Goal: Task Accomplishment & Management: Use online tool/utility

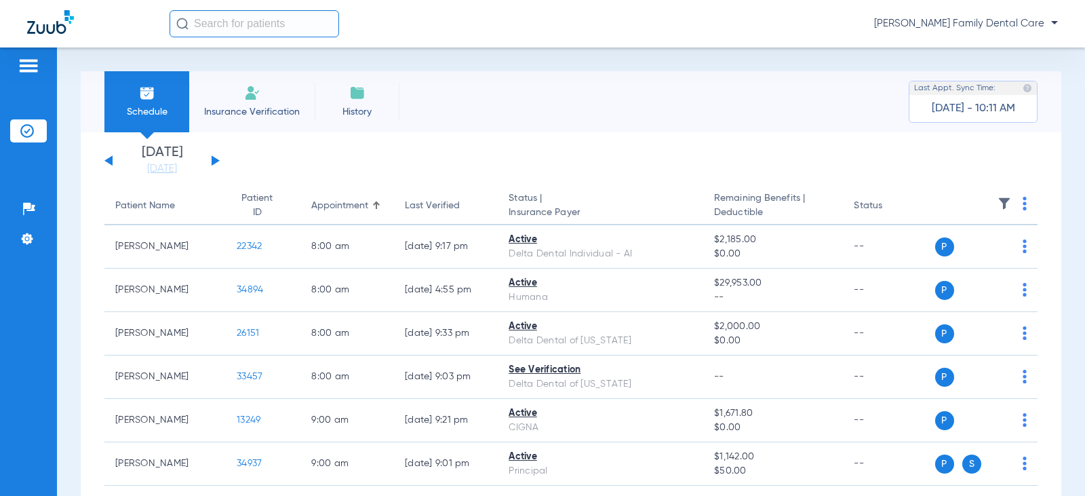
click at [210, 159] on div "[DATE] [DATE] [DATE] [DATE] [DATE] [DATE] [DATE] [DATE] [DATE] [DATE] [DATE] [D…" at bounding box center [161, 161] width 115 height 30
click at [215, 160] on button at bounding box center [216, 160] width 8 height 10
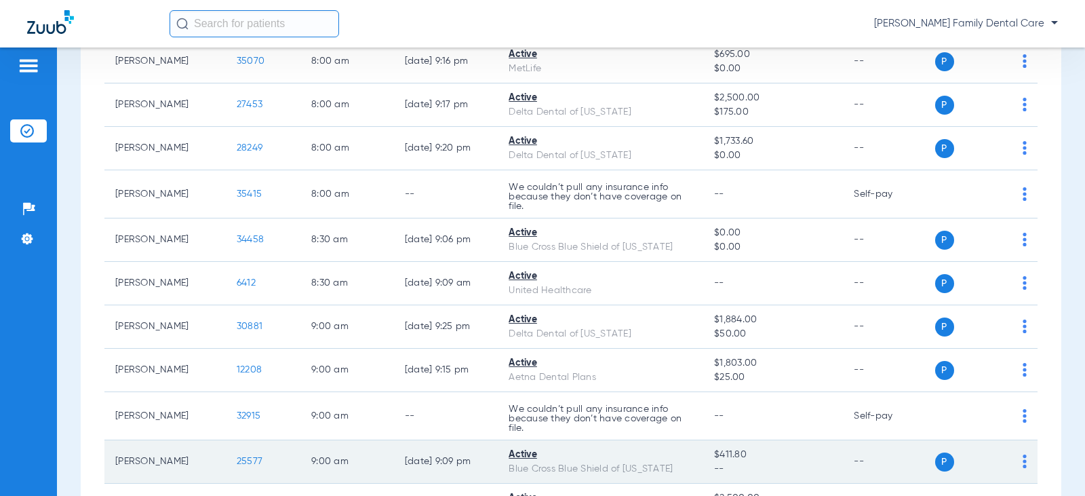
scroll to position [203, 0]
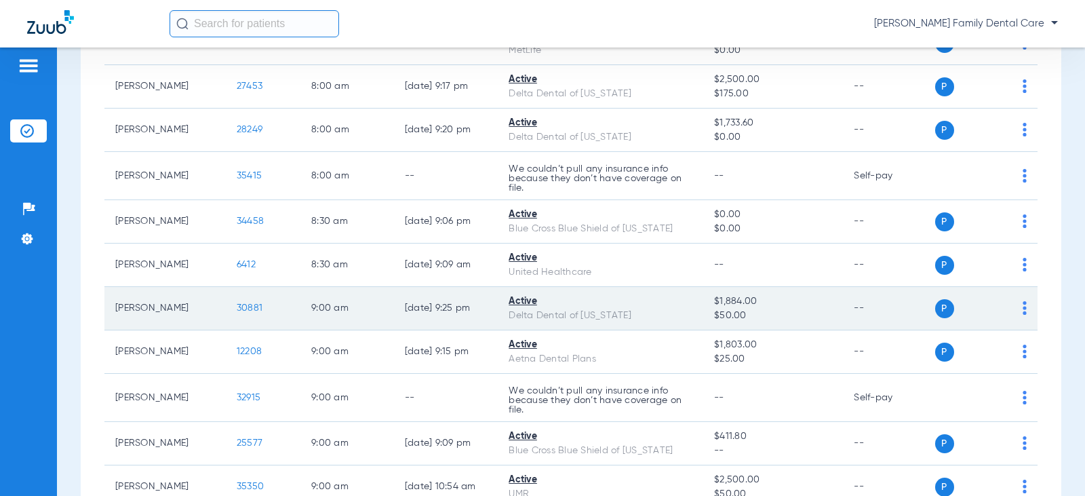
click at [239, 311] on span "30881" at bounding box center [250, 307] width 26 height 9
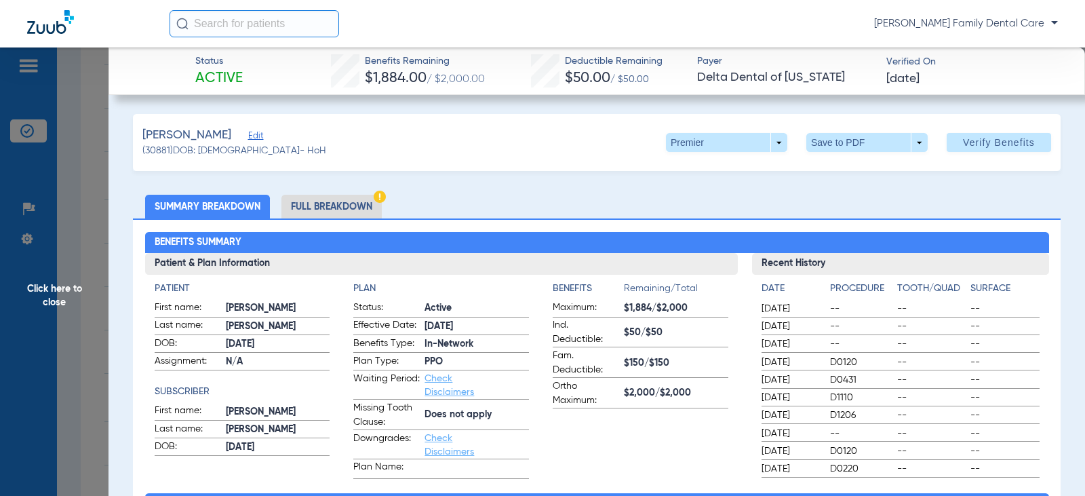
click at [54, 291] on span "Click here to close" at bounding box center [54, 295] width 108 height 496
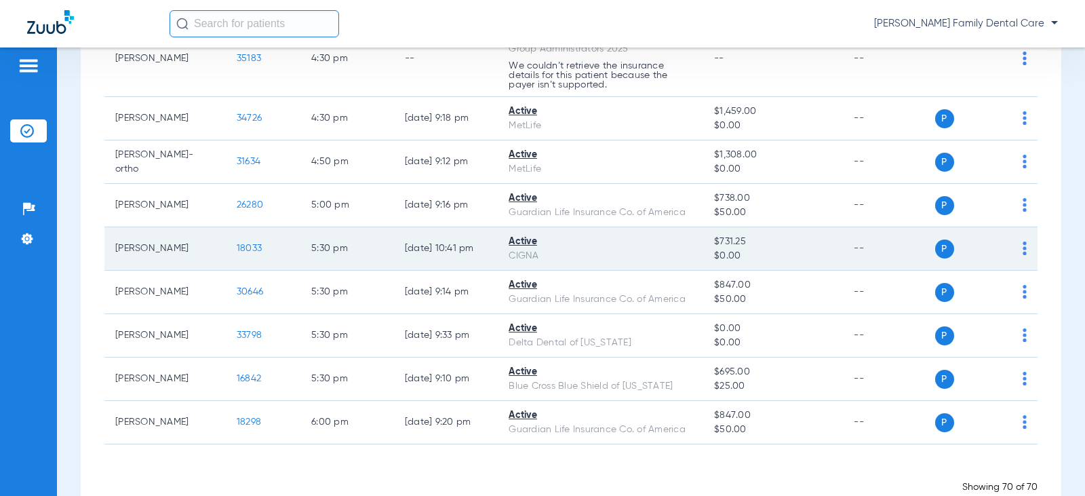
scroll to position [3086, 0]
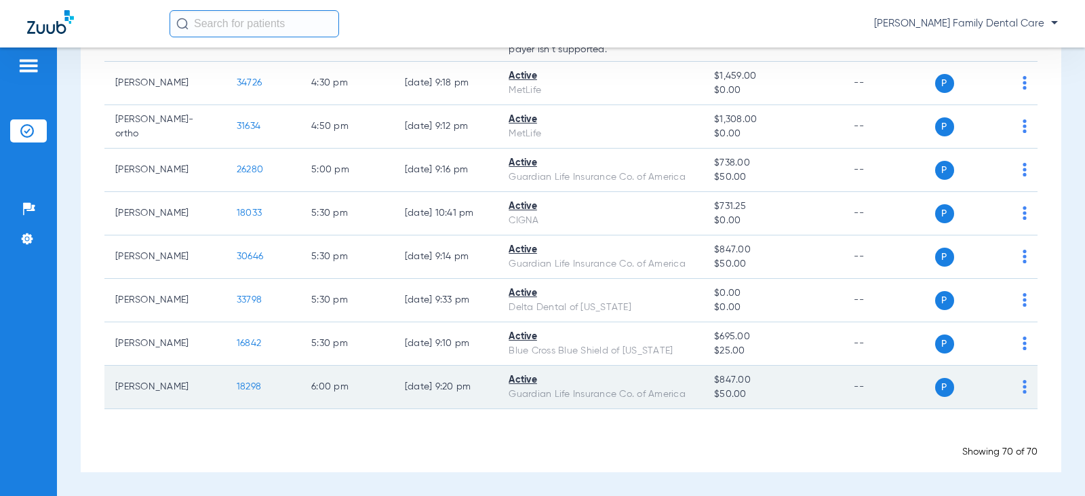
click at [239, 384] on span "18298" at bounding box center [249, 386] width 24 height 9
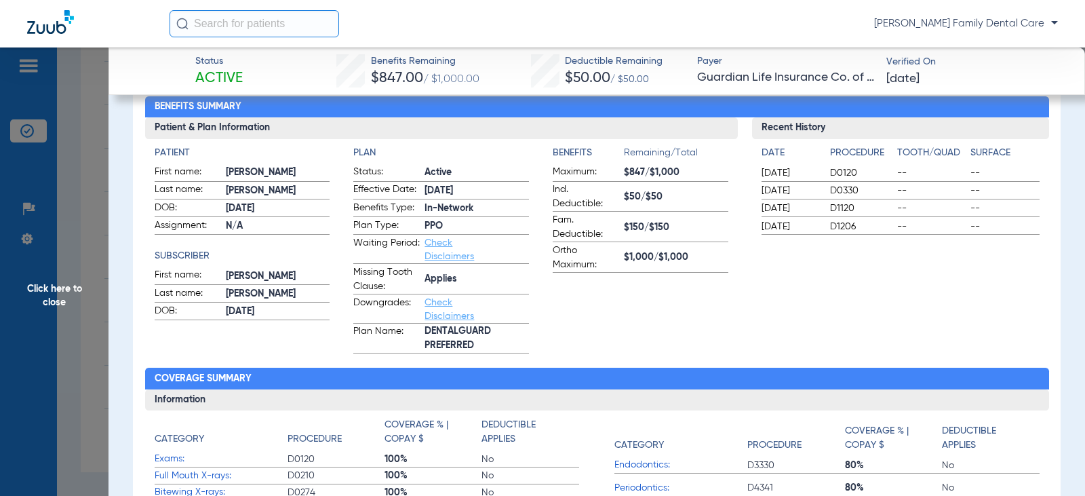
scroll to position [203, 0]
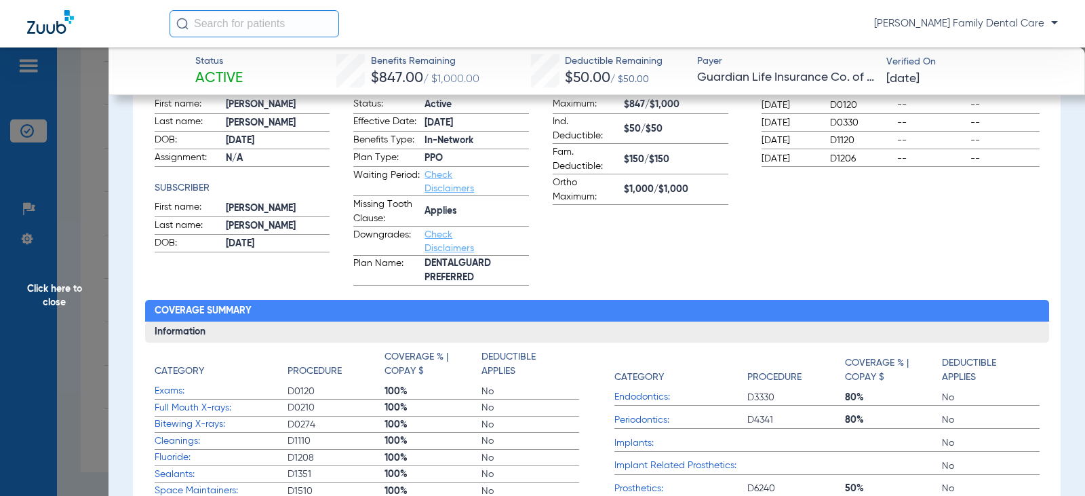
click at [38, 297] on span "Click here to close" at bounding box center [54, 295] width 108 height 496
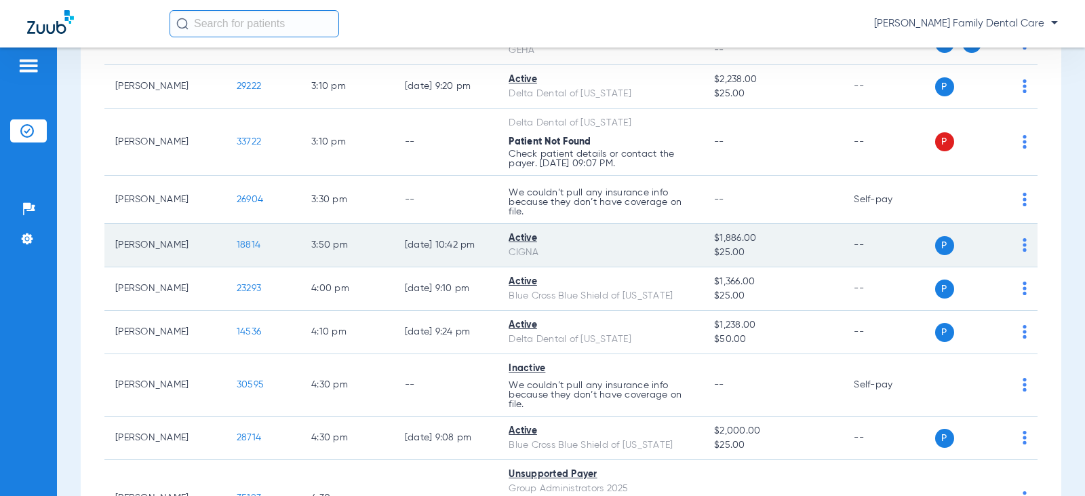
scroll to position [2544, 0]
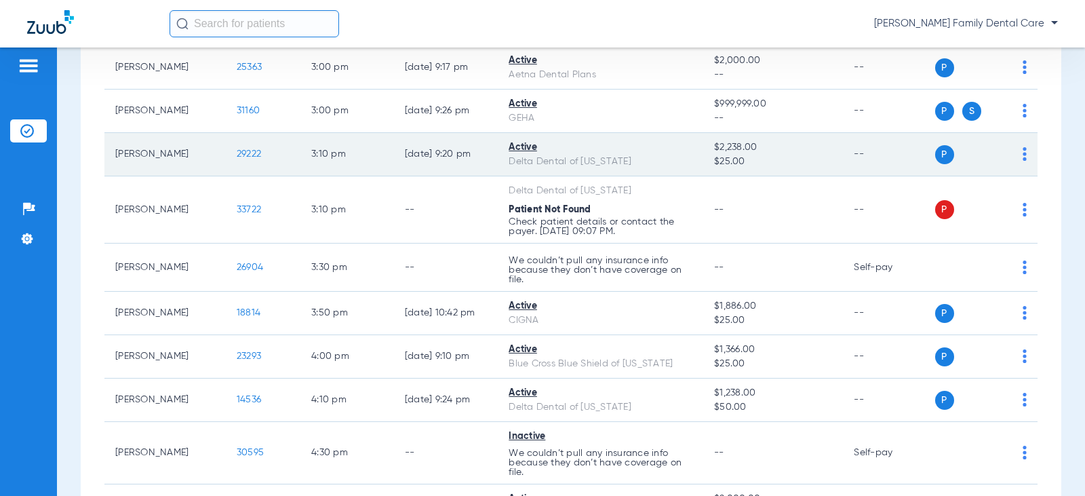
click at [231, 148] on td "29222" at bounding box center [263, 154] width 75 height 43
click at [239, 143] on td "29222" at bounding box center [263, 154] width 75 height 43
click at [237, 156] on span "29222" at bounding box center [249, 153] width 24 height 9
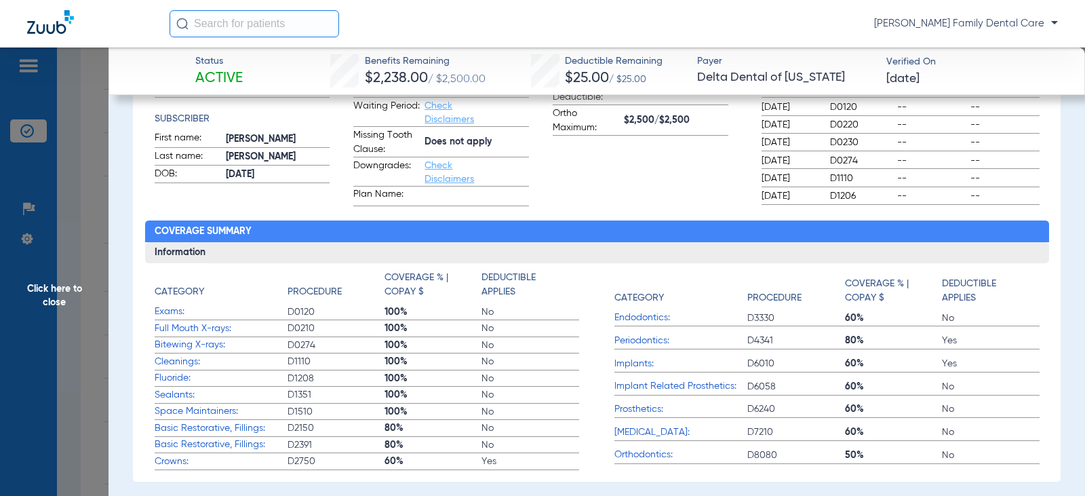
scroll to position [271, 0]
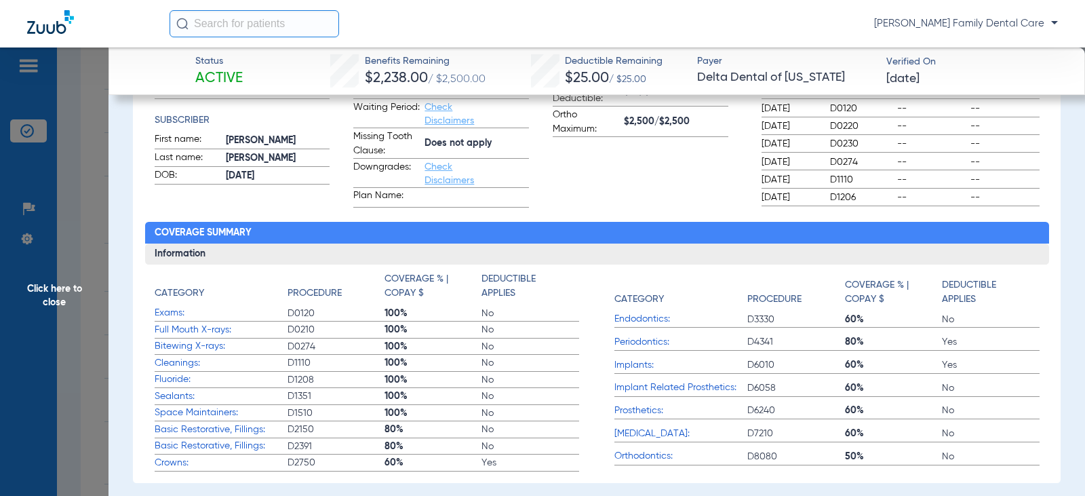
click at [51, 275] on span "Click here to close" at bounding box center [54, 295] width 108 height 496
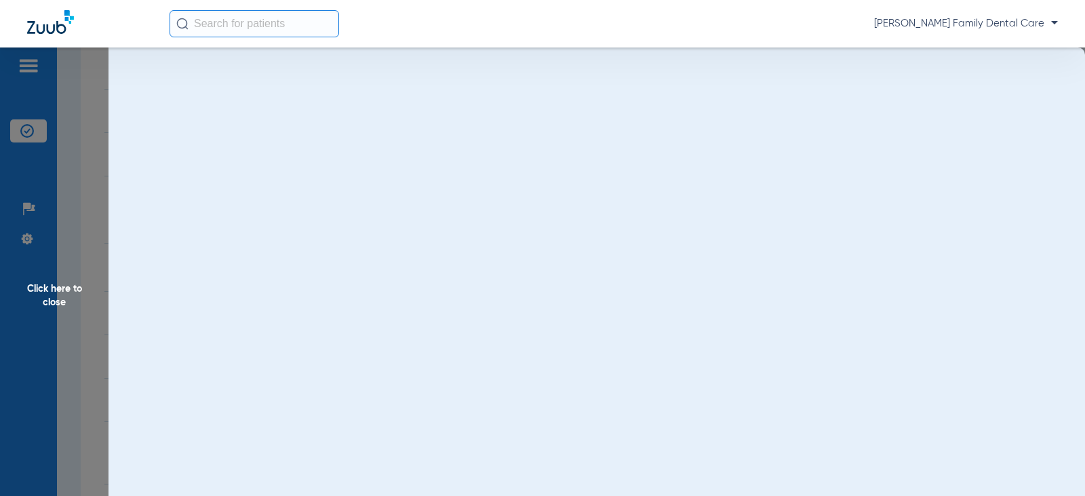
click at [51, 303] on span "Click here to close" at bounding box center [54, 295] width 108 height 496
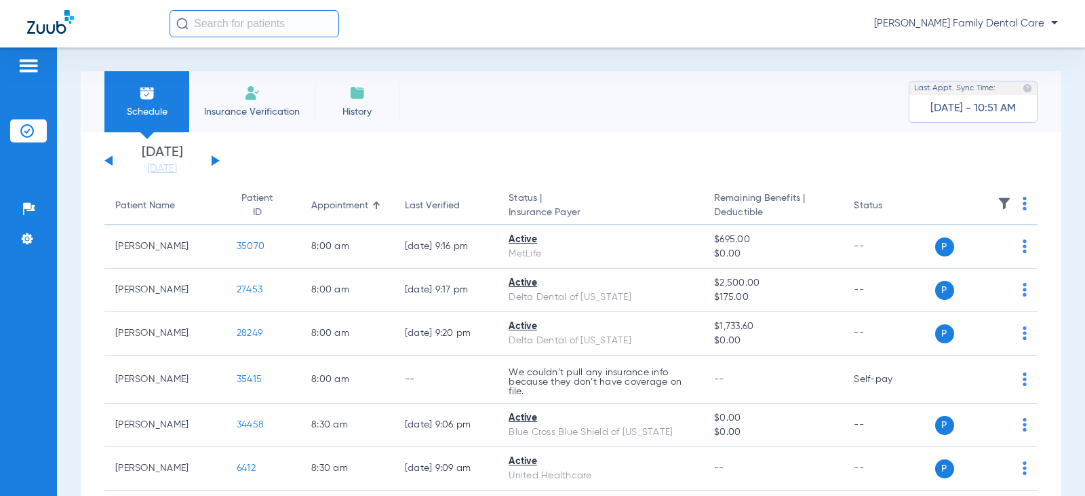
click at [212, 159] on button at bounding box center [216, 160] width 8 height 10
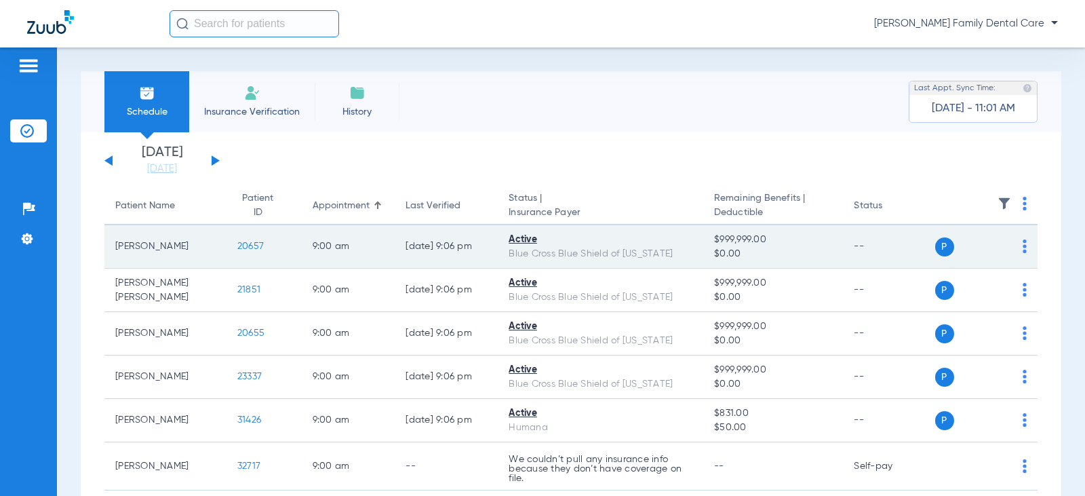
click at [241, 245] on span "20657" at bounding box center [250, 245] width 26 height 9
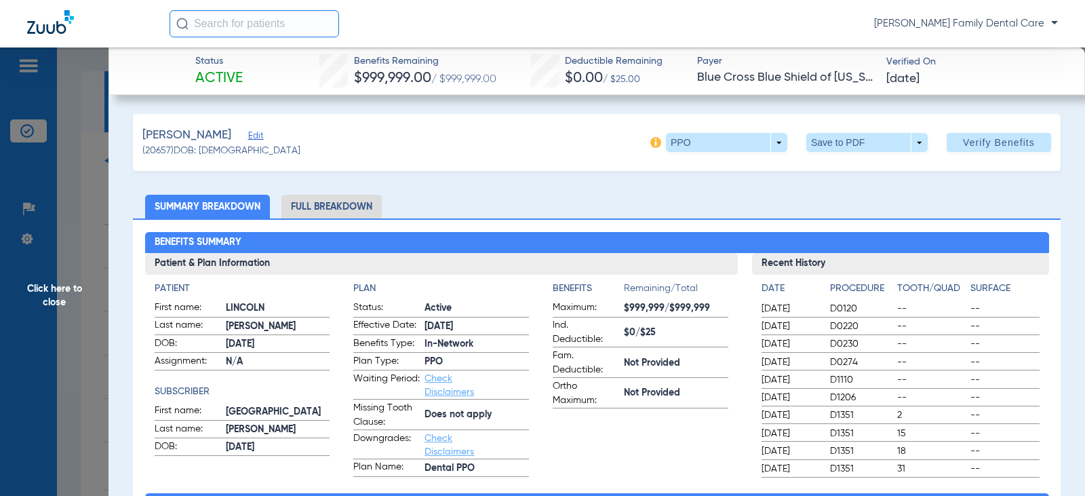
click at [70, 294] on span "Click here to close" at bounding box center [54, 295] width 108 height 496
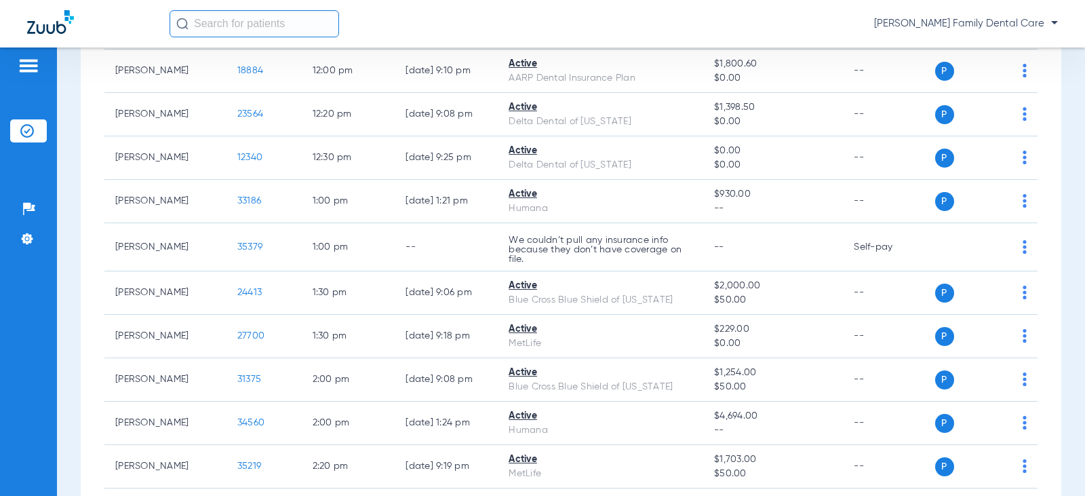
scroll to position [1695, 0]
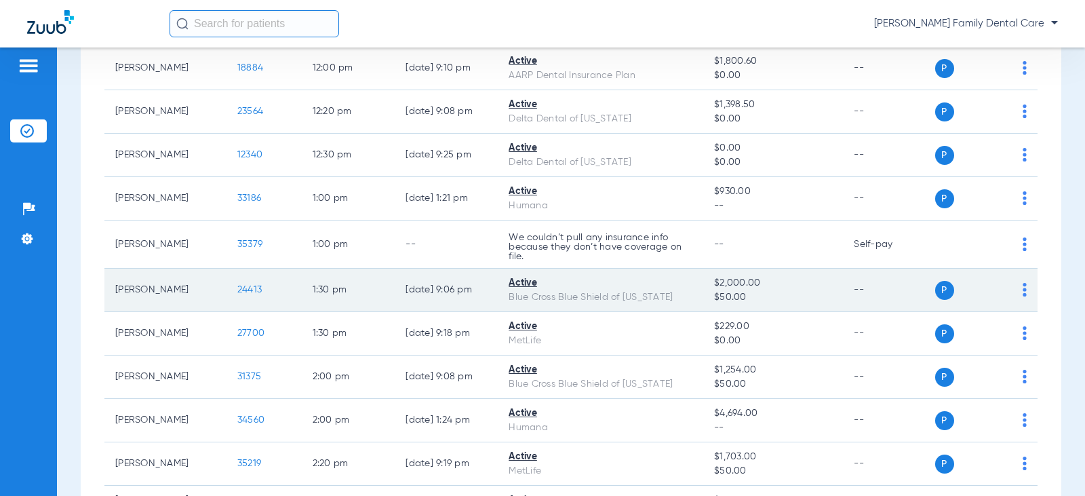
click at [245, 293] on span "24413" at bounding box center [249, 289] width 24 height 9
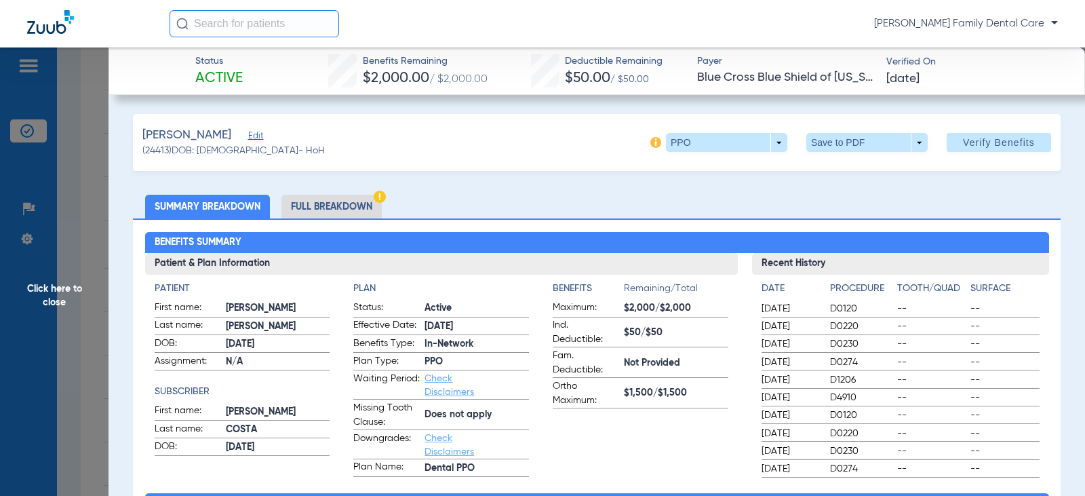
click at [51, 288] on span "Click here to close" at bounding box center [54, 295] width 108 height 496
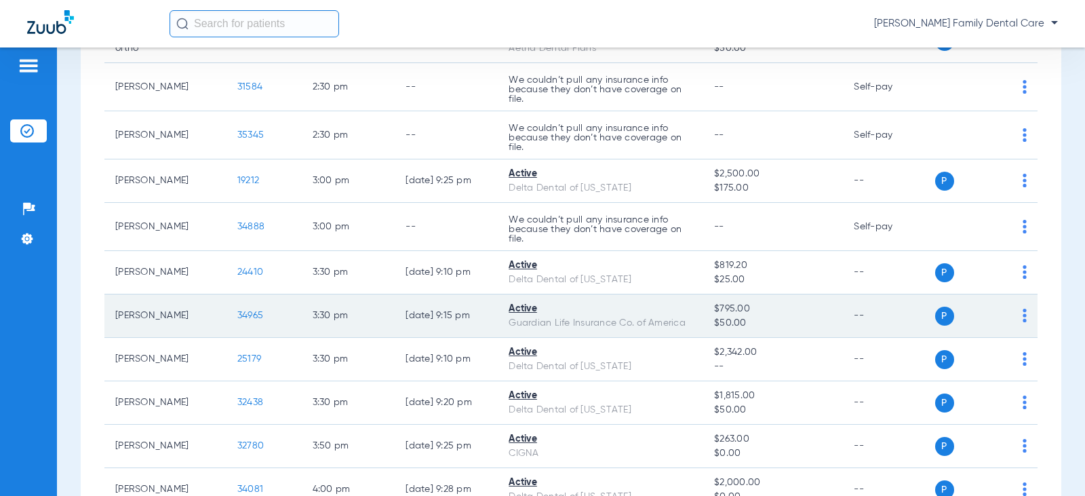
scroll to position [2170, 0]
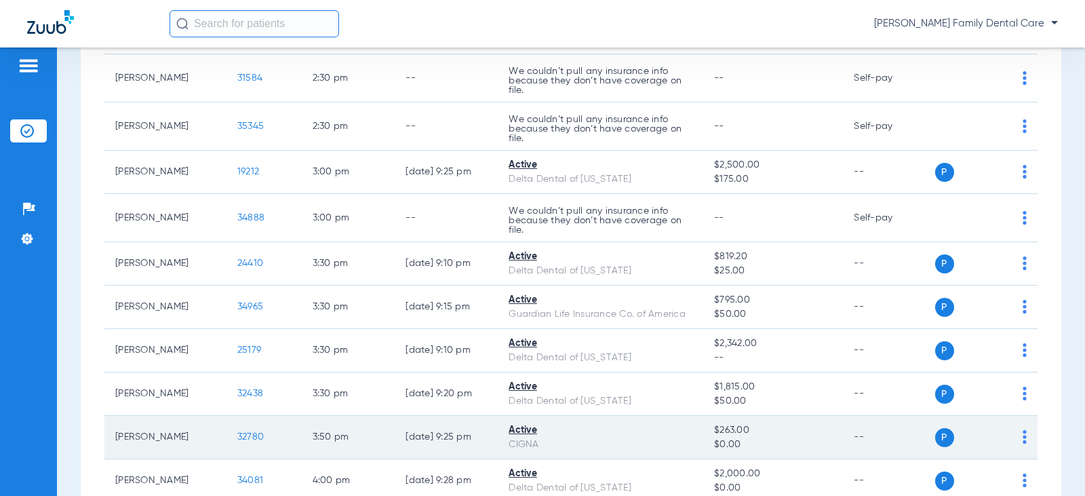
click at [244, 433] on span "32780" at bounding box center [250, 436] width 26 height 9
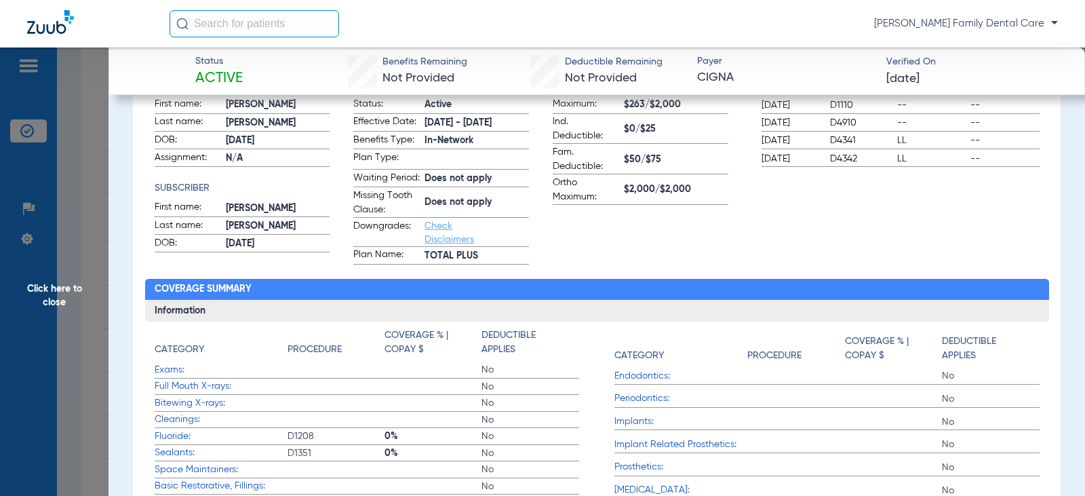
scroll to position [0, 0]
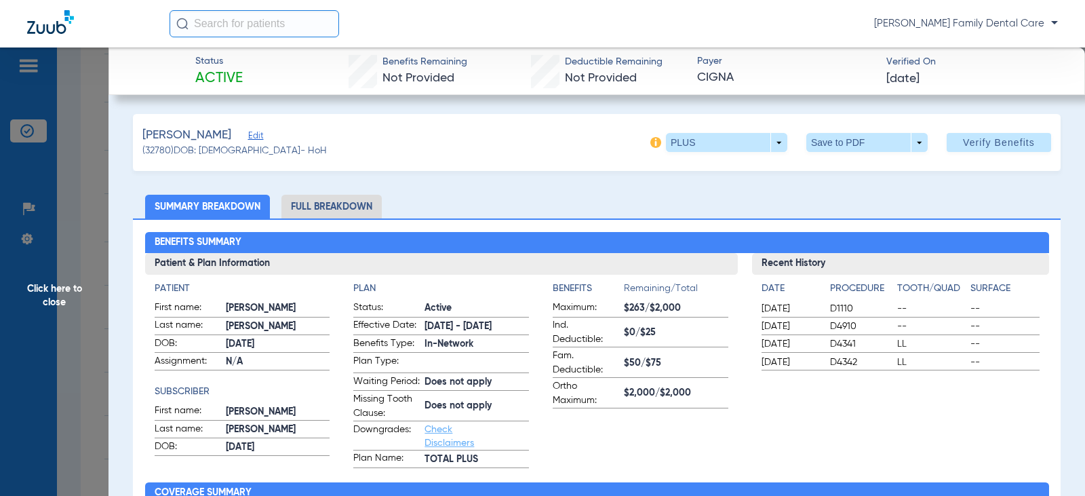
click at [64, 288] on span "Click here to close" at bounding box center [54, 295] width 108 height 496
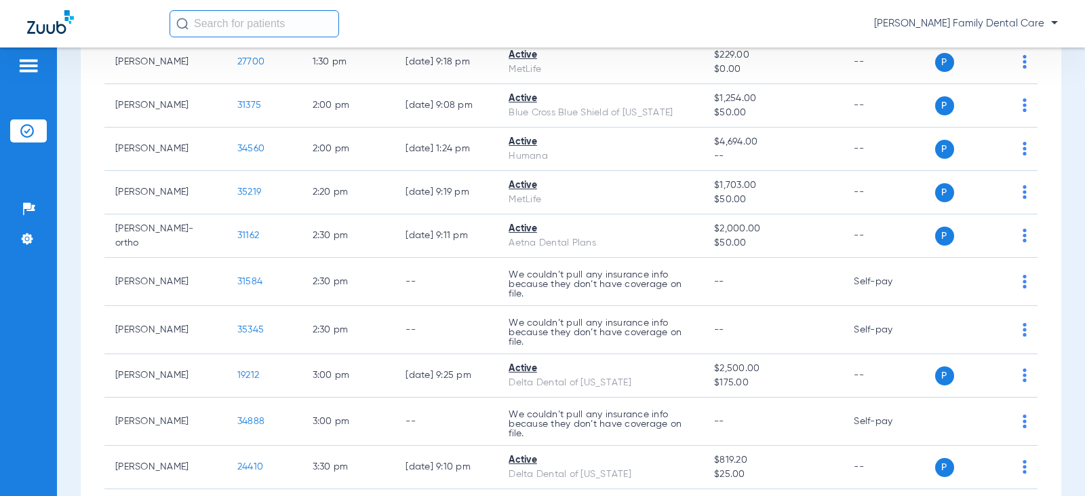
scroll to position [1898, 0]
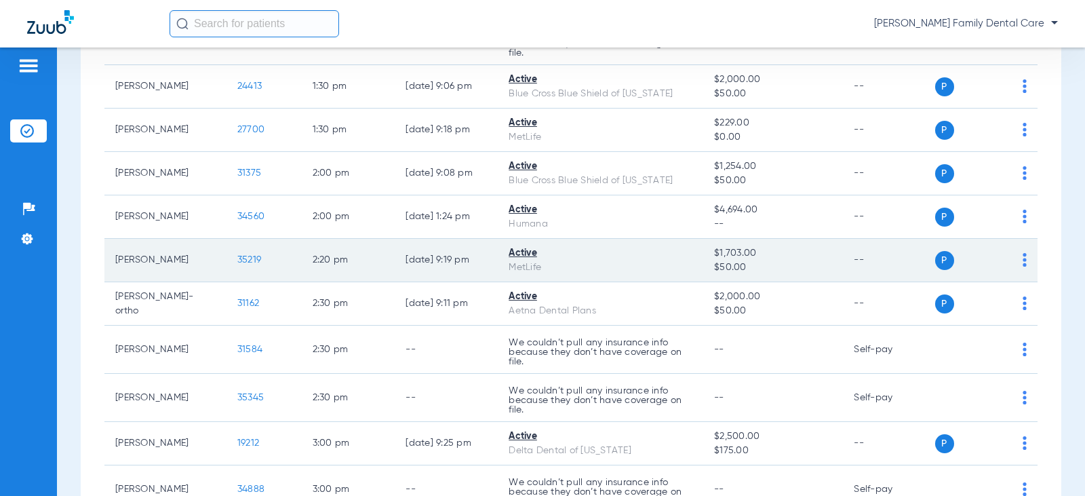
click at [241, 256] on span "35219" at bounding box center [249, 259] width 24 height 9
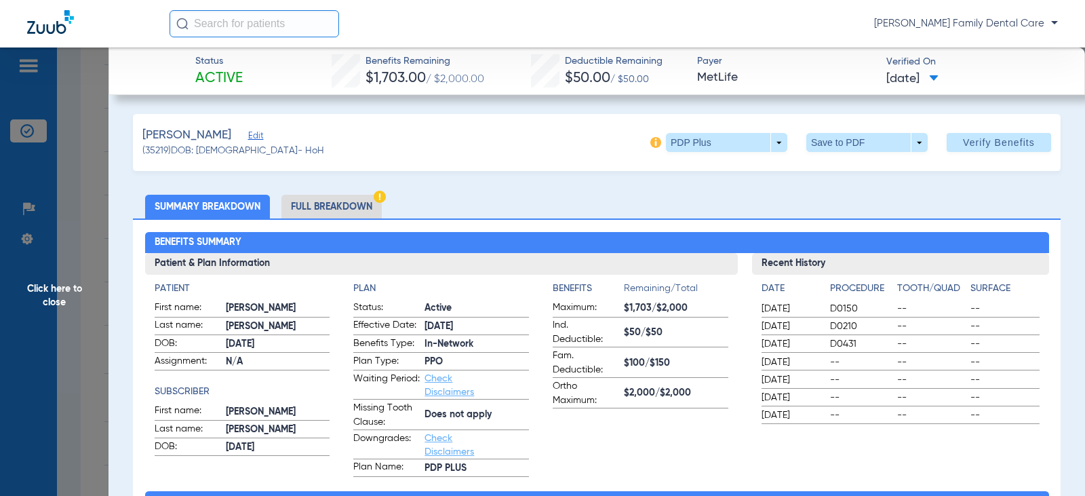
click at [60, 290] on span "Click here to close" at bounding box center [54, 295] width 108 height 496
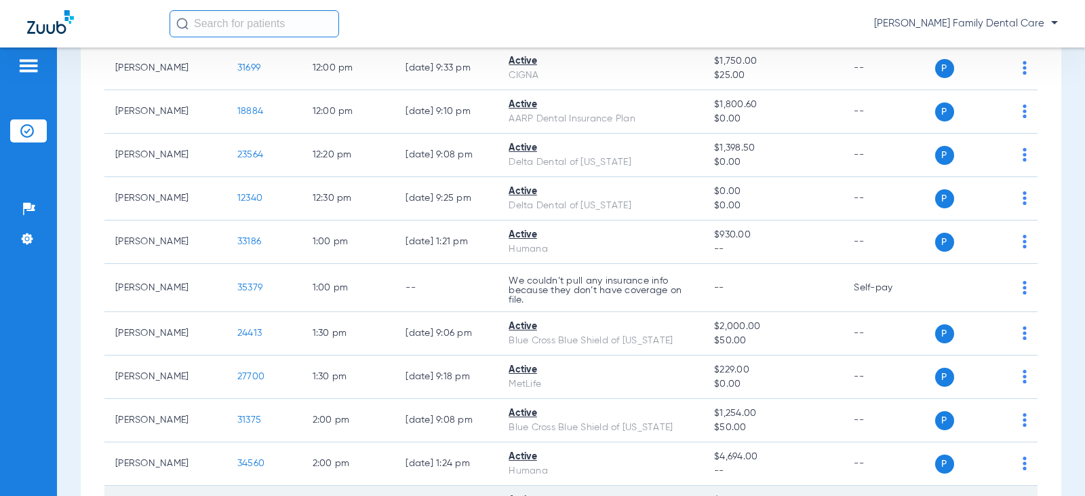
scroll to position [1627, 0]
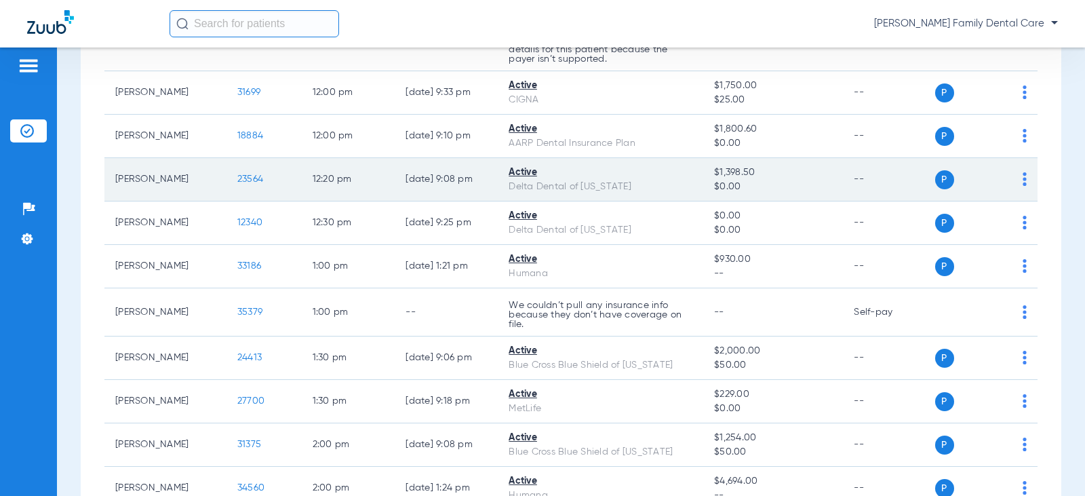
click at [241, 180] on span "23564" at bounding box center [250, 178] width 26 height 9
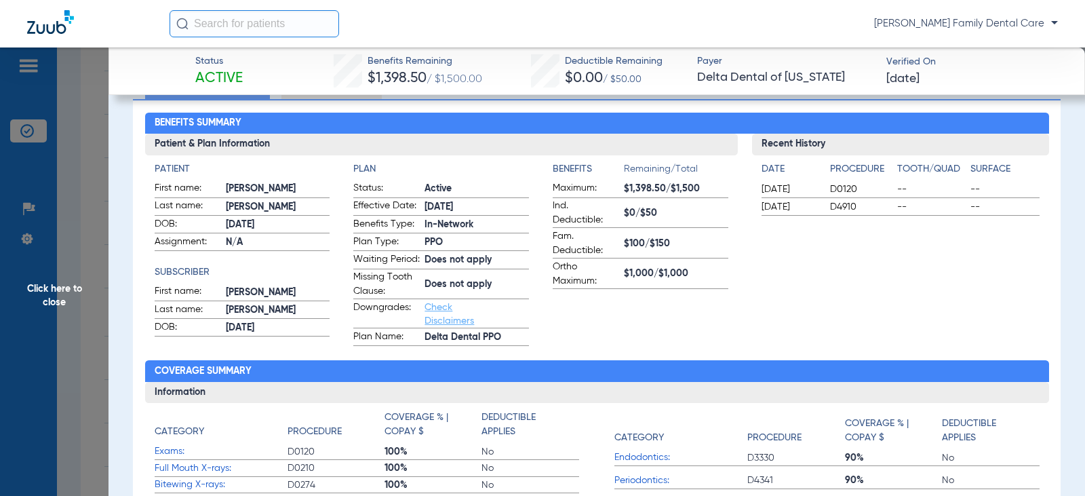
scroll to position [203, 0]
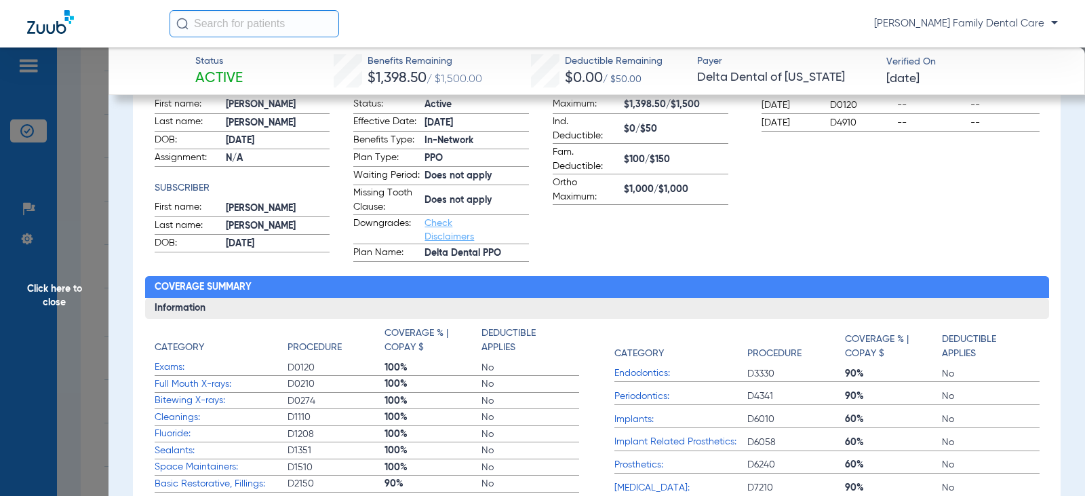
click at [43, 284] on span "Click here to close" at bounding box center [54, 295] width 108 height 496
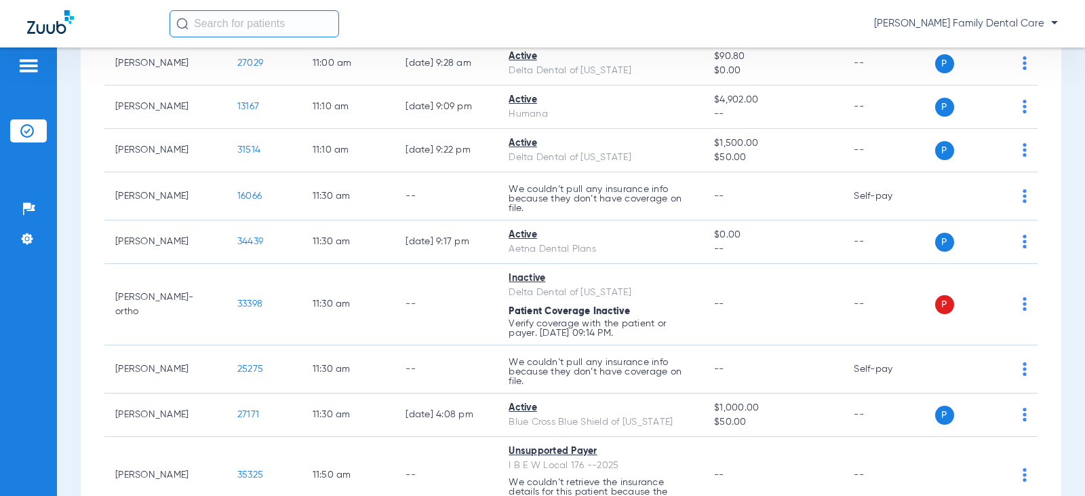
scroll to position [1153, 0]
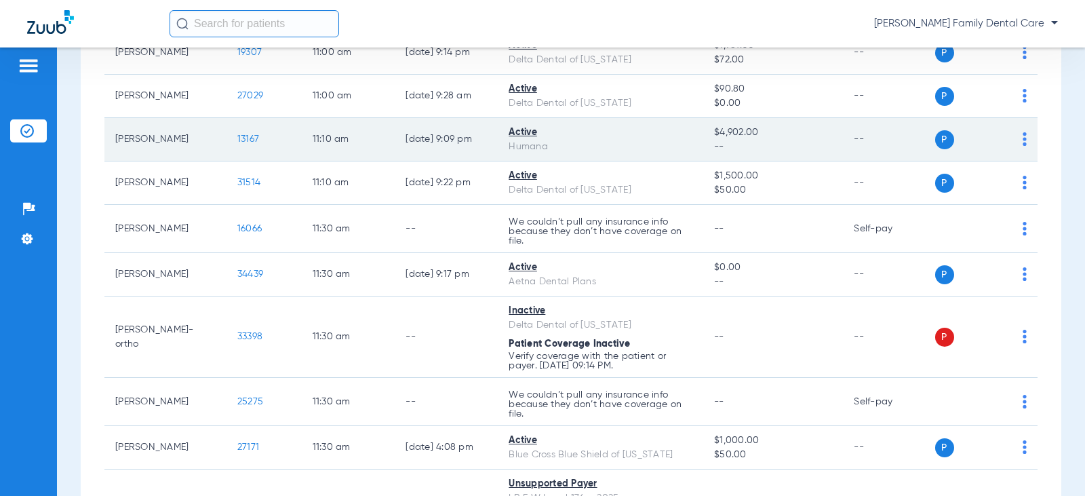
click at [232, 133] on td "13167" at bounding box center [263, 139] width 75 height 43
click at [232, 144] on td "13167" at bounding box center [263, 139] width 75 height 43
click at [237, 138] on span "13167" at bounding box center [248, 138] width 22 height 9
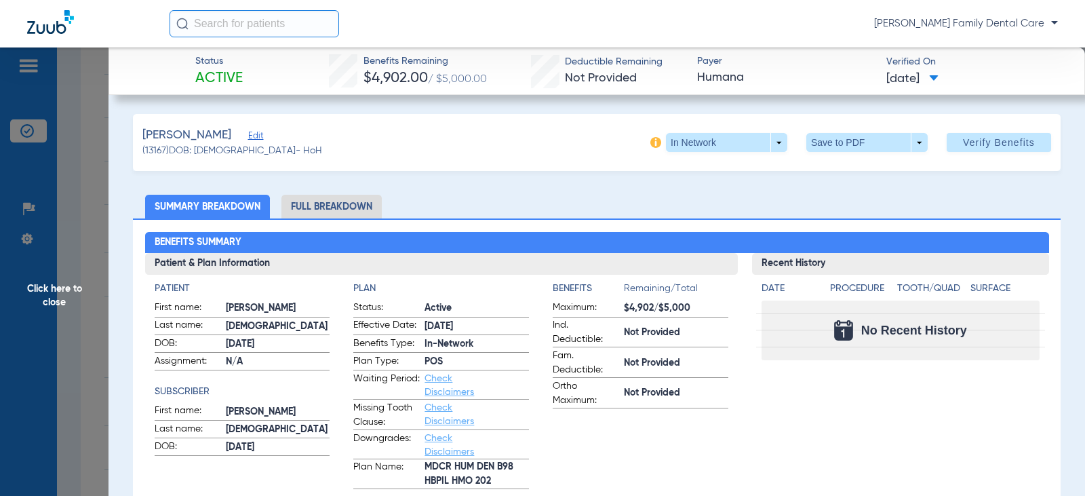
click at [57, 285] on span "Click here to close" at bounding box center [54, 295] width 108 height 496
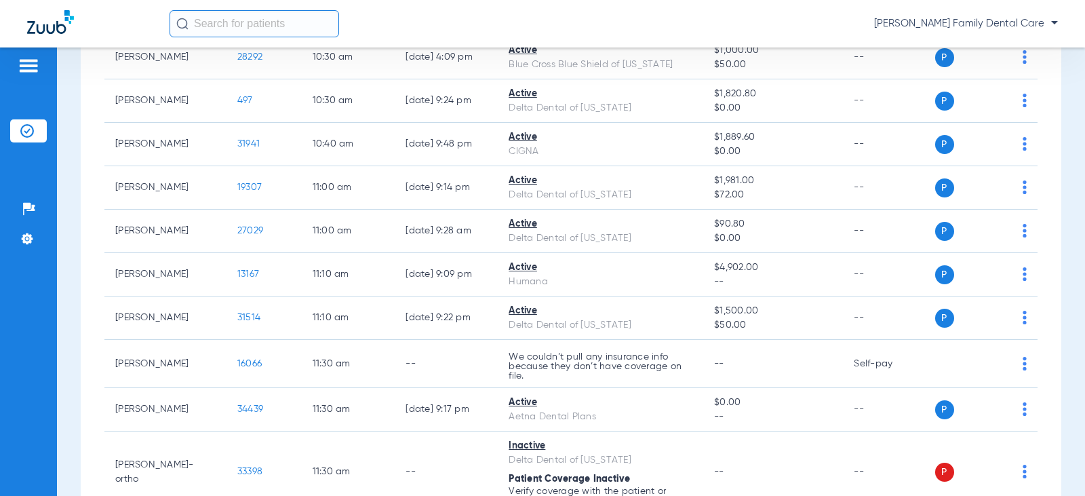
scroll to position [1085, 0]
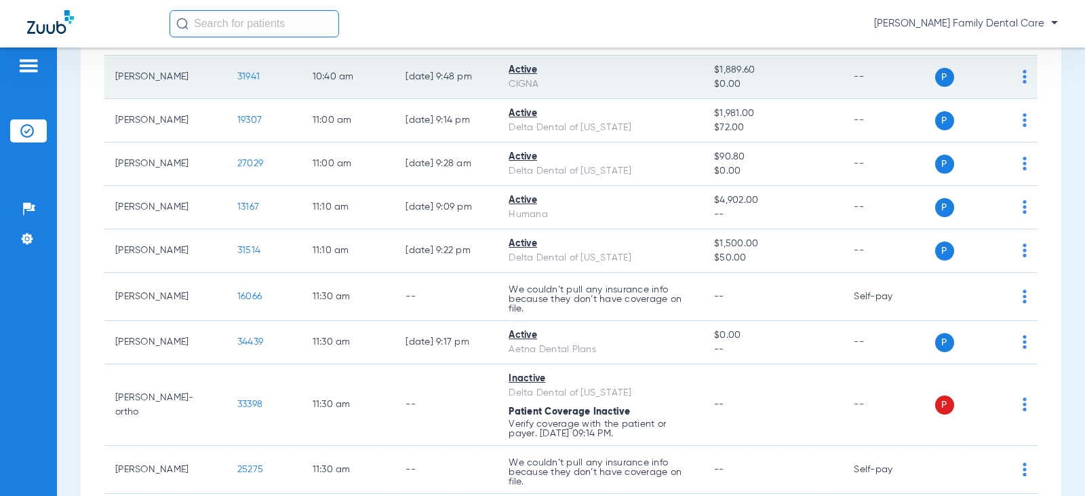
click at [235, 70] on td "31941" at bounding box center [263, 77] width 75 height 43
click at [237, 77] on span "31941" at bounding box center [248, 76] width 22 height 9
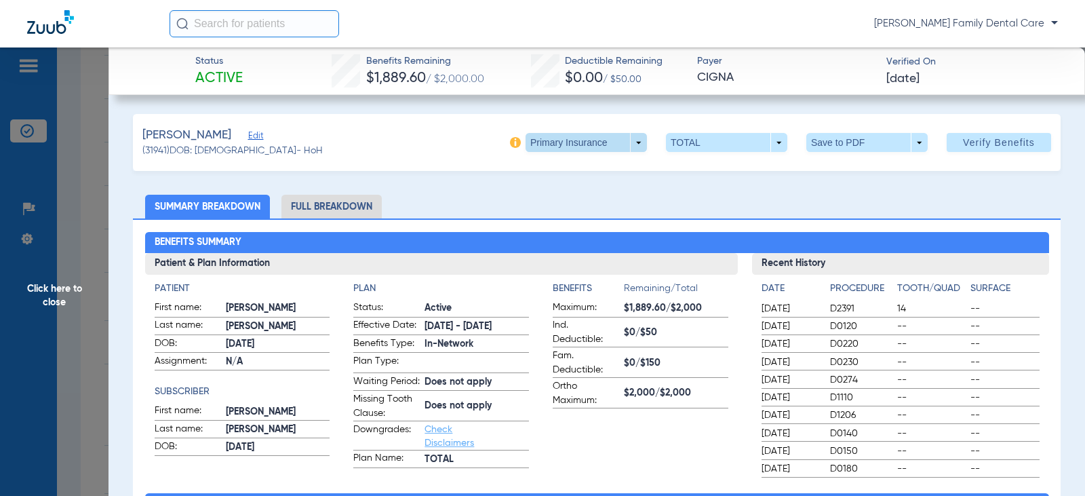
click at [623, 143] on span at bounding box center [585, 142] width 121 height 19
click at [583, 199] on span "Secondary Insurance" at bounding box center [571, 196] width 89 height 9
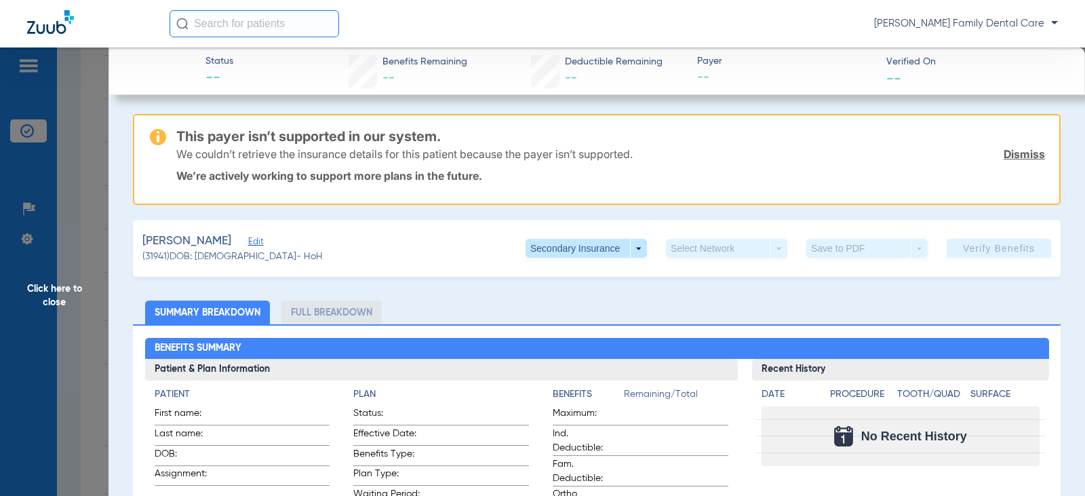
click at [44, 289] on span "Click here to close" at bounding box center [54, 295] width 108 height 496
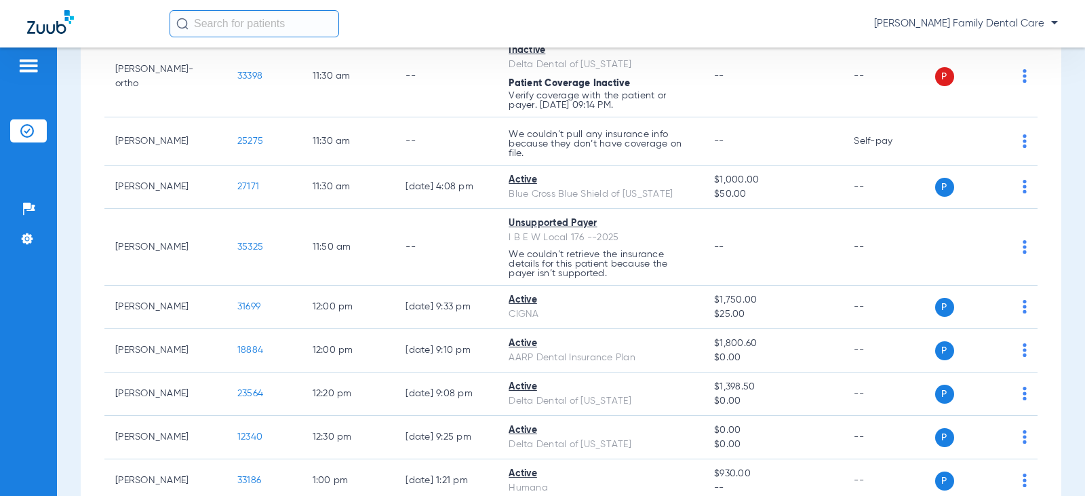
scroll to position [1424, 0]
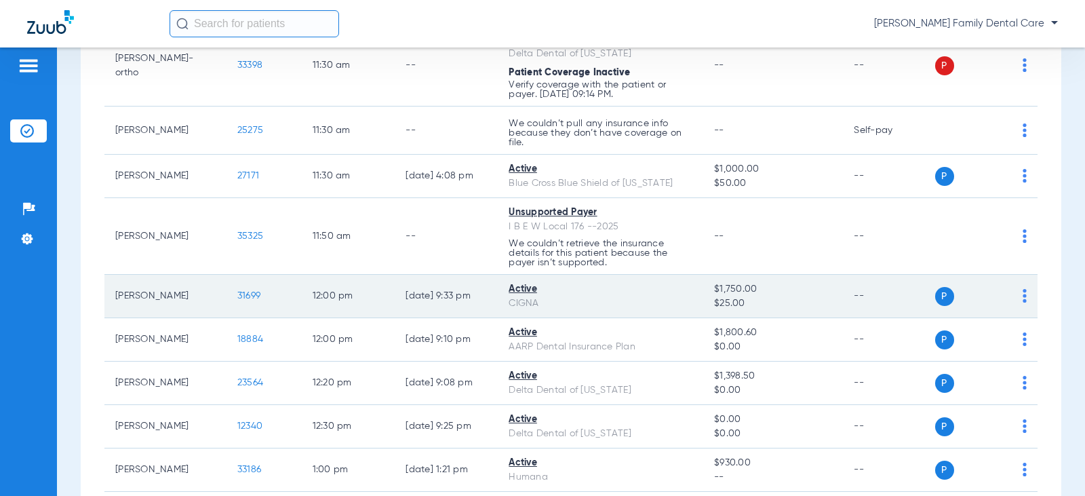
click at [238, 298] on span "31699" at bounding box center [248, 295] width 23 height 9
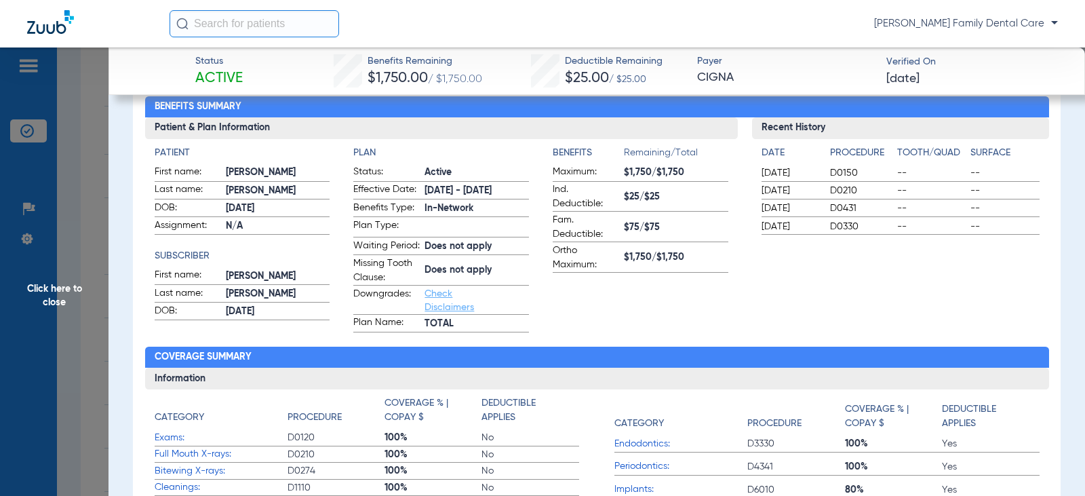
scroll to position [0, 0]
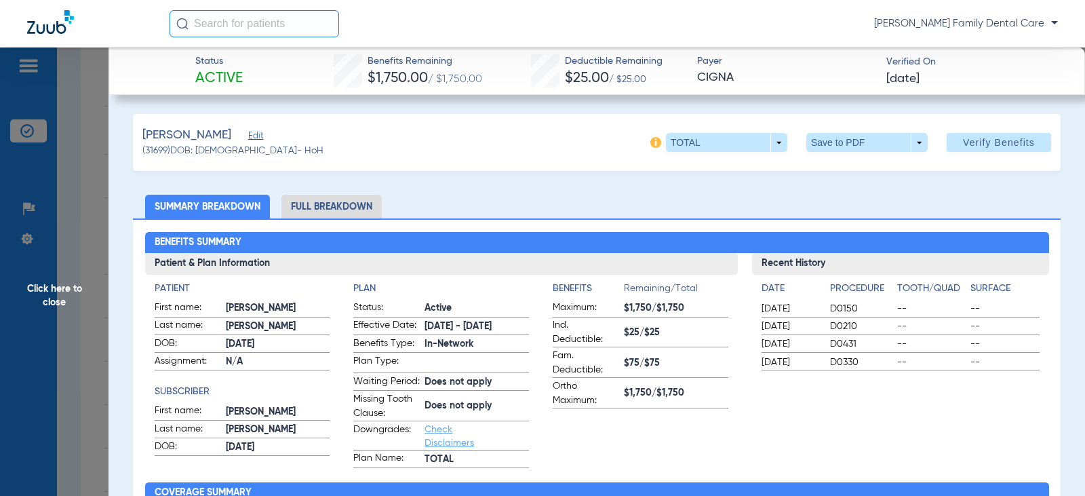
click at [41, 296] on span "Click here to close" at bounding box center [54, 295] width 108 height 496
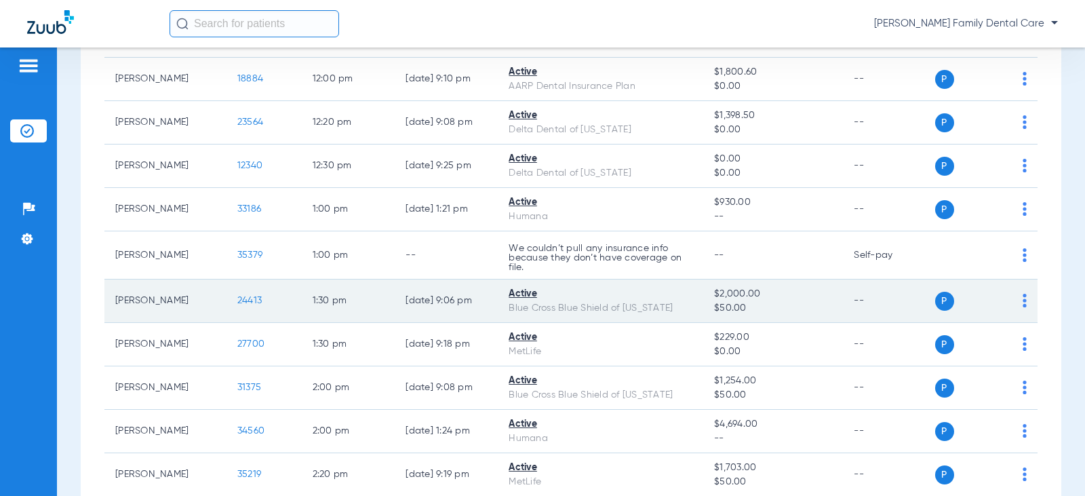
scroll to position [1763, 0]
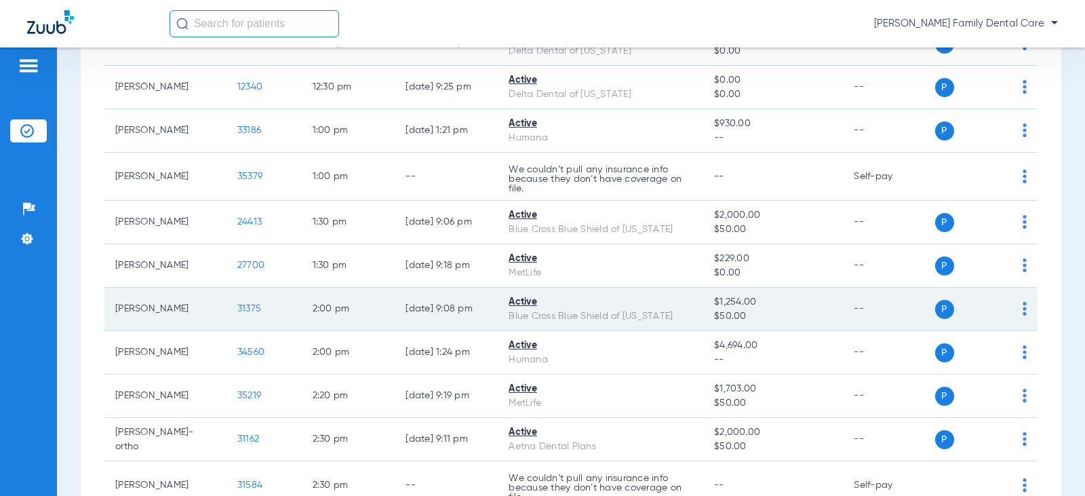
click at [237, 309] on span "31375" at bounding box center [249, 308] width 24 height 9
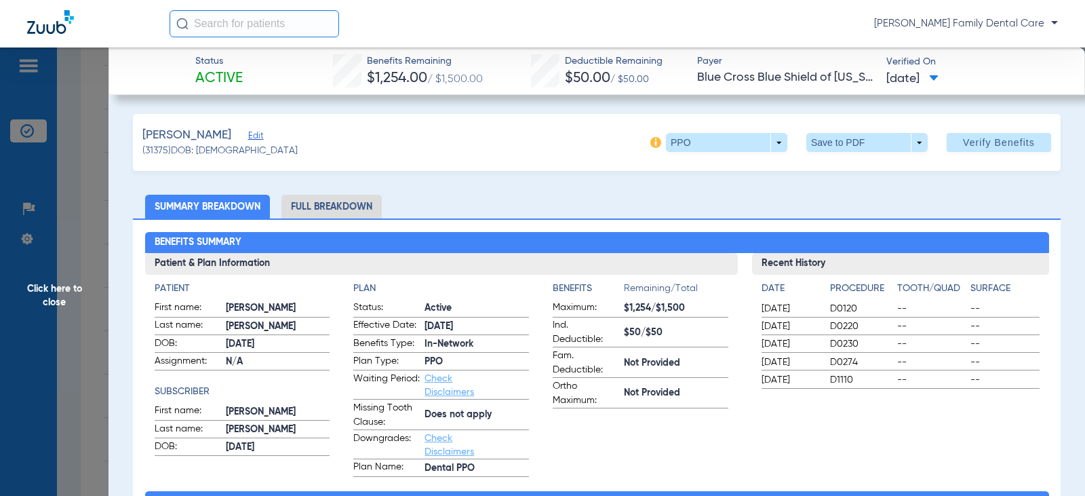
click at [65, 285] on span "Click here to close" at bounding box center [54, 295] width 108 height 496
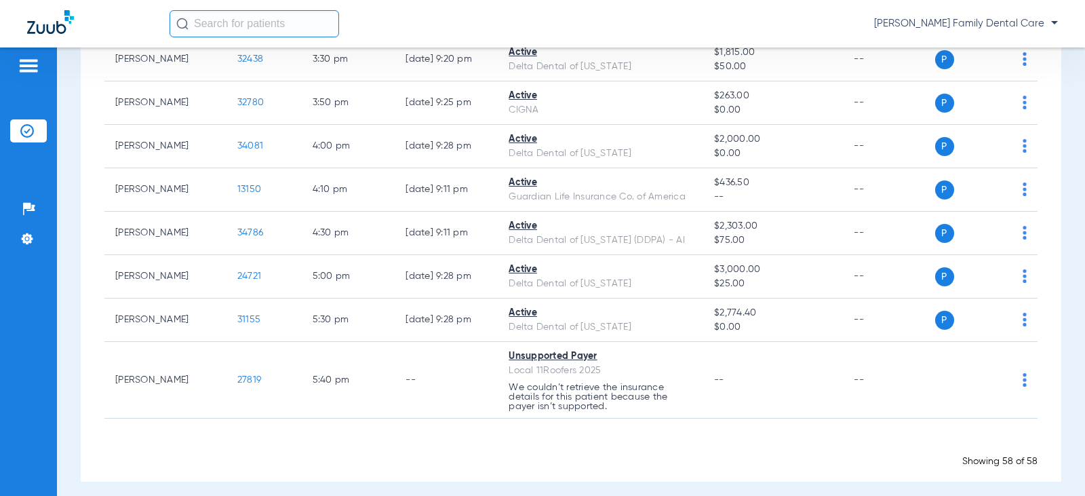
scroll to position [2508, 0]
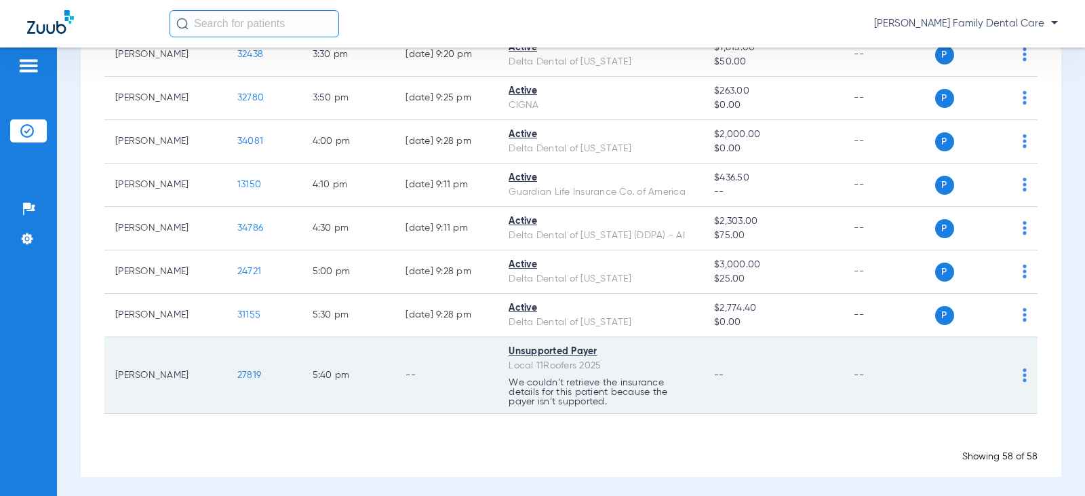
click at [243, 377] on span "27819" at bounding box center [249, 374] width 24 height 9
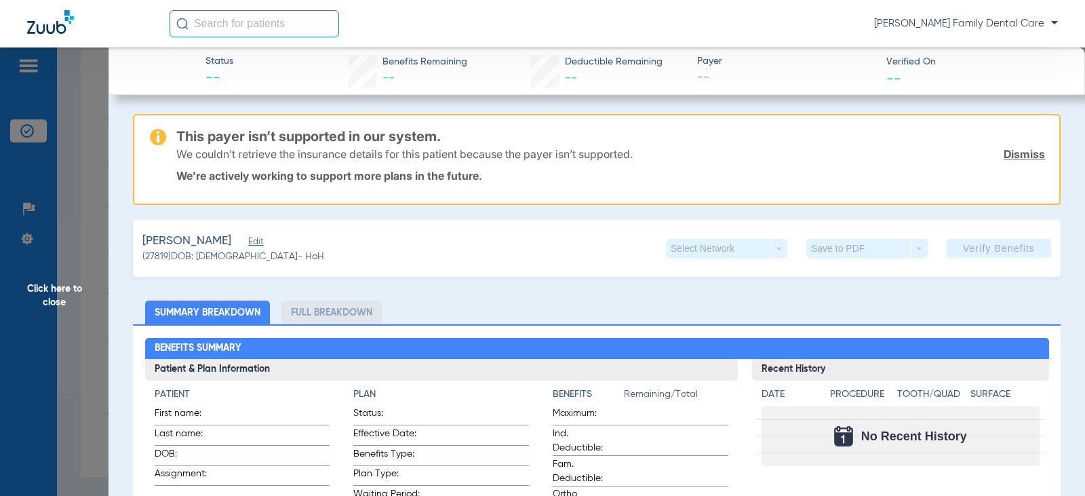
click at [62, 293] on span "Click here to close" at bounding box center [54, 295] width 108 height 496
